Goal: Check status: Check status

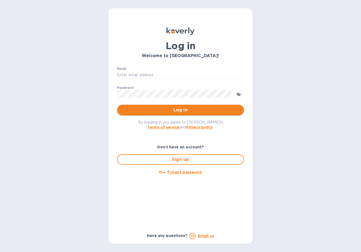
type input "[EMAIL_ADDRESS][DOMAIN_NAME]"
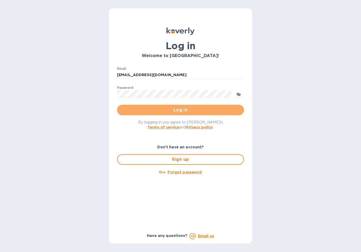
click at [195, 108] on button "Log in" at bounding box center [180, 110] width 127 height 11
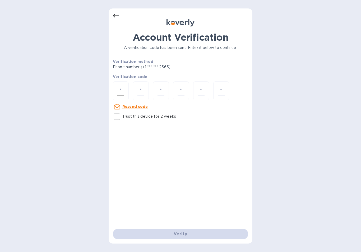
click at [127, 89] on div at bounding box center [121, 90] width 16 height 19
type input "9"
type input "1"
type input "6"
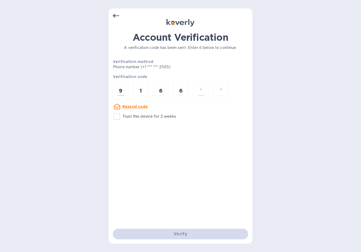
type input "5"
type input "4"
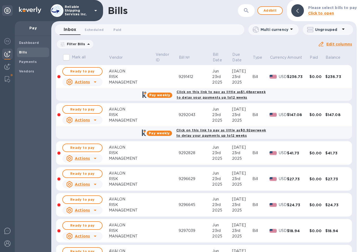
click at [0, 0] on icon at bounding box center [0, 0] width 0 height 0
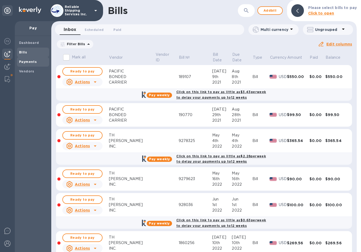
click at [36, 61] on span "Payments" at bounding box center [33, 61] width 28 height 5
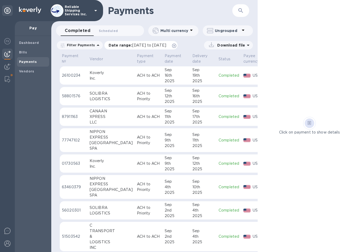
click at [176, 44] on icon at bounding box center [174, 46] width 4 height 4
click at [235, 10] on button "button" at bounding box center [240, 10] width 13 height 13
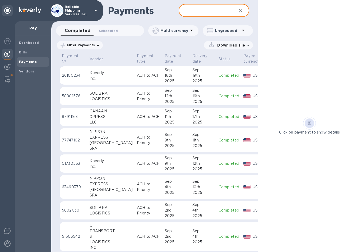
paste input "V125-047641"
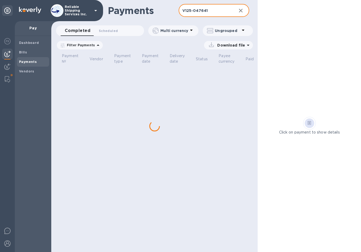
type input "V125-047641"
click at [214, 12] on input "V125-047641" at bounding box center [206, 10] width 54 height 13
click at [23, 53] on b "Bills" at bounding box center [23, 52] width 8 height 4
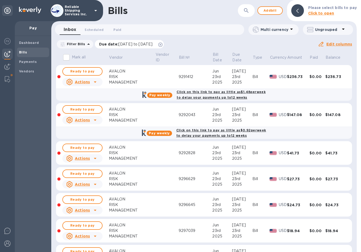
click at [162, 44] on icon at bounding box center [160, 45] width 4 height 4
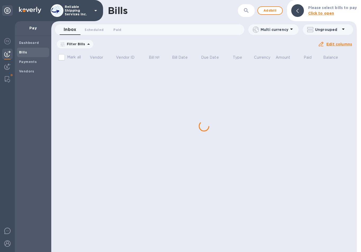
click at [245, 16] on div "​" at bounding box center [246, 10] width 17 height 13
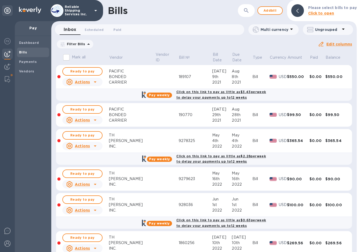
click at [246, 14] on button "button" at bounding box center [246, 10] width 13 height 13
paste input "V125-047641"
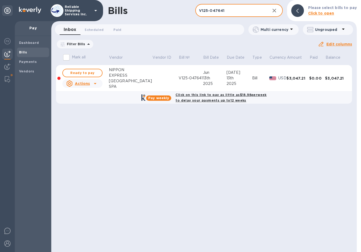
type input "V125-047641"
click at [289, 46] on div "Filter Bills Amount Paid Balance" at bounding box center [187, 44] width 262 height 10
